Goal: Navigation & Orientation: Go to known website

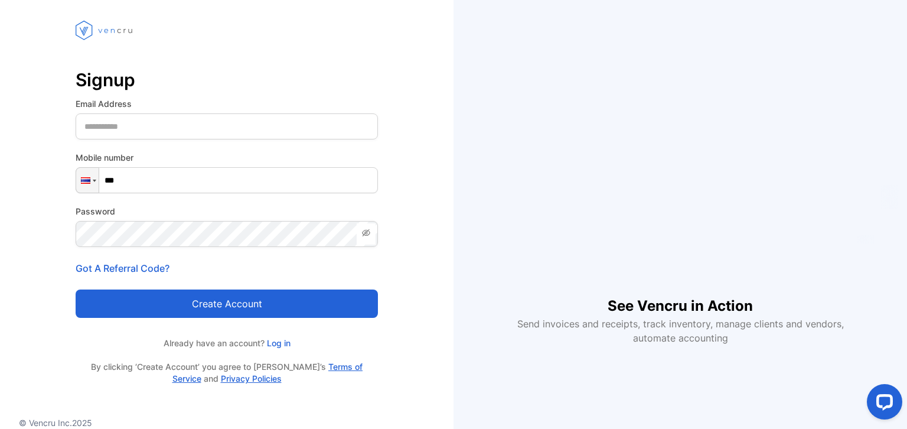
scroll to position [52, 0]
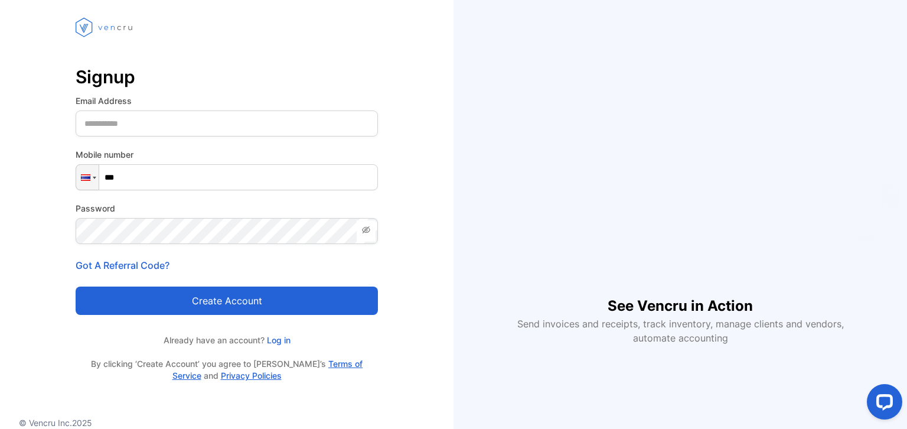
click at [282, 339] on link "Log in" at bounding box center [277, 340] width 26 height 10
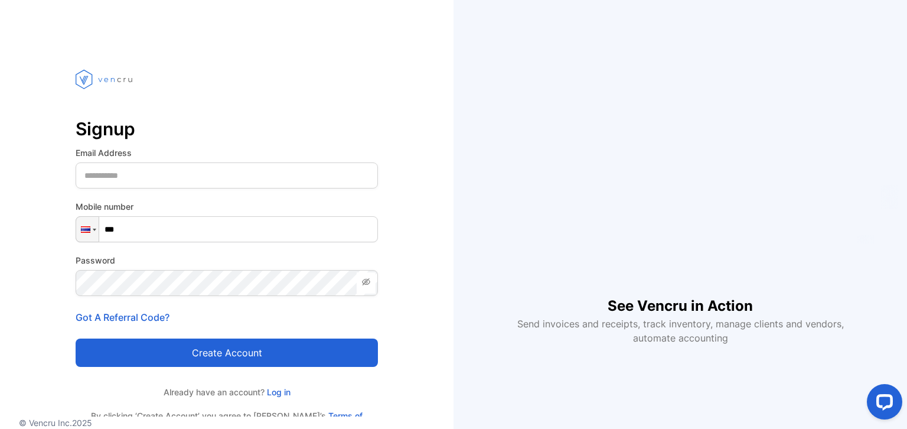
click at [108, 75] on img at bounding box center [105, 79] width 59 height 64
click at [85, 77] on img at bounding box center [105, 79] width 59 height 64
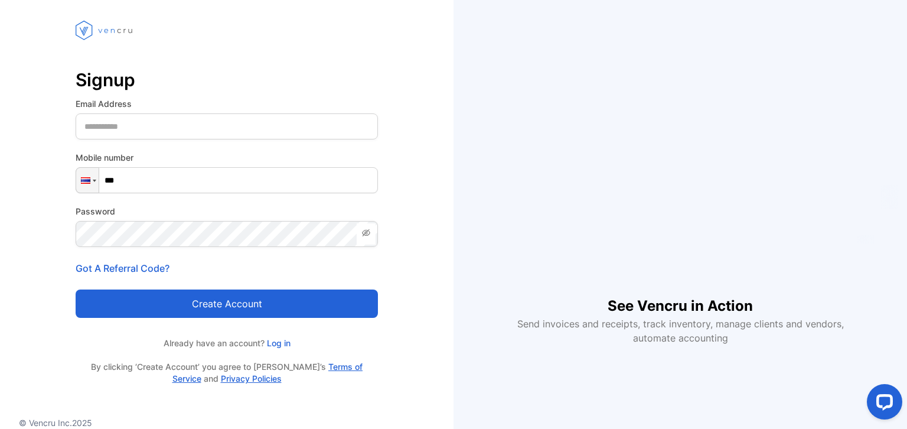
scroll to position [52, 0]
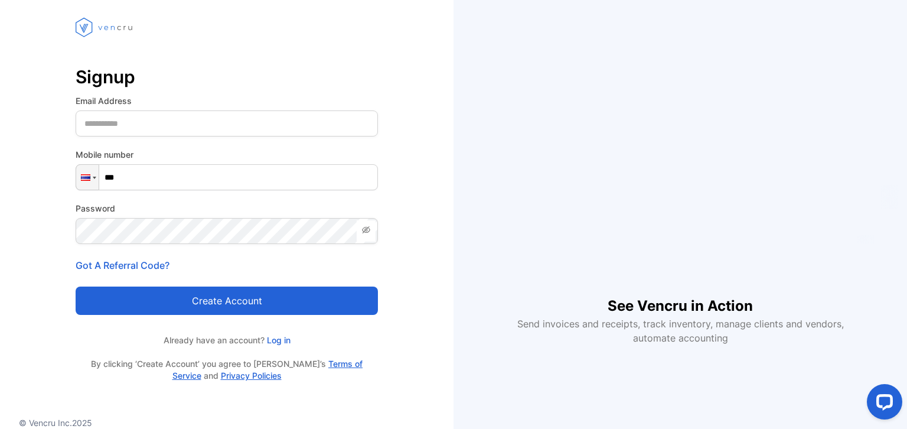
click at [283, 340] on link "Log in" at bounding box center [277, 340] width 26 height 10
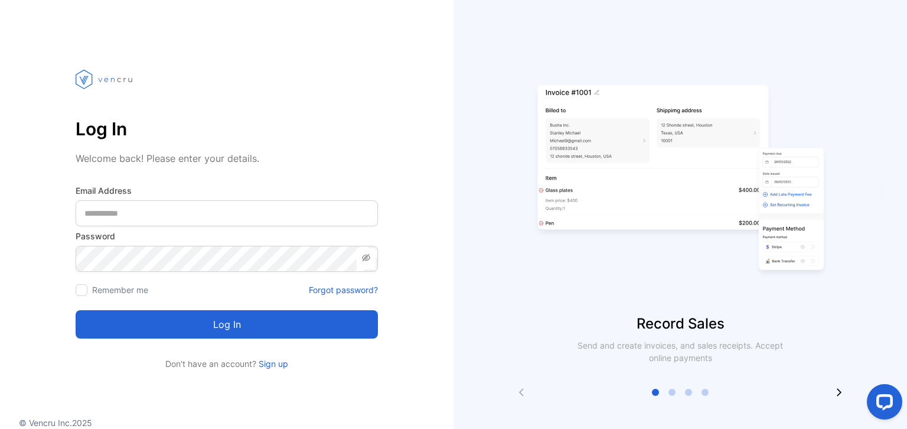
click at [645, 157] on img at bounding box center [679, 180] width 295 height 266
